Goal: Find specific page/section: Find specific page/section

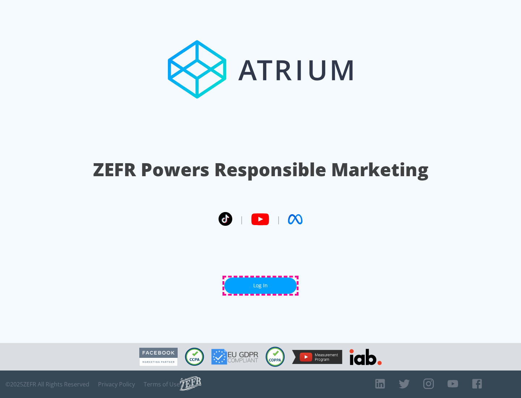
click at [260, 285] on link "Log In" at bounding box center [260, 285] width 72 height 16
